Goal: Navigation & Orientation: Go to known website

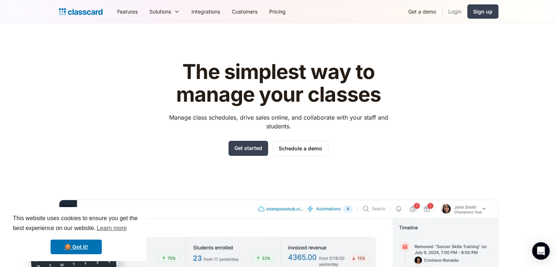
click at [459, 11] on link "Login" at bounding box center [455, 11] width 25 height 16
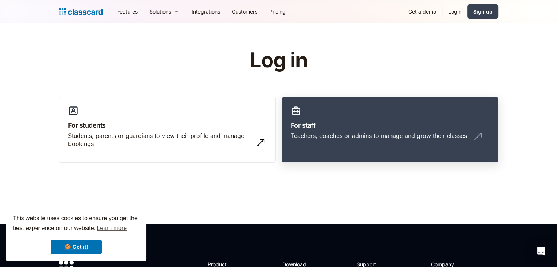
click at [373, 119] on link "For staff Teachers, coaches or admins to manage and grow their classes" at bounding box center [390, 130] width 217 height 67
